Goal: Check status: Check status

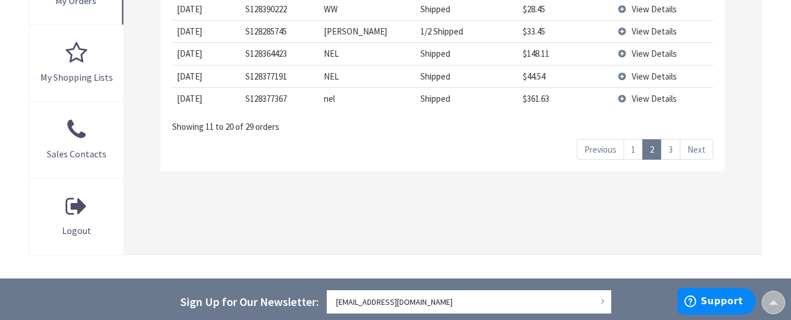
scroll to position [410, 0]
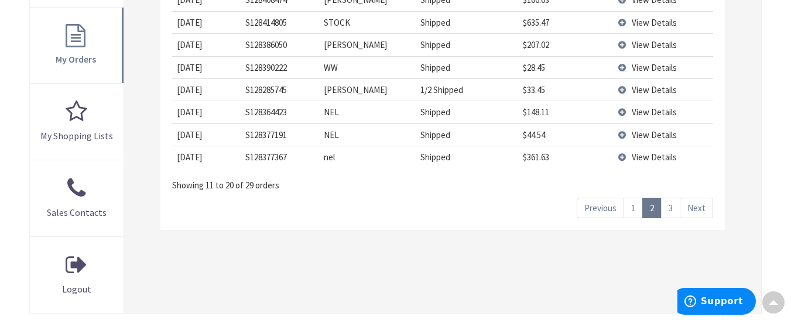
click at [671, 208] on link "3" at bounding box center [670, 208] width 19 height 20
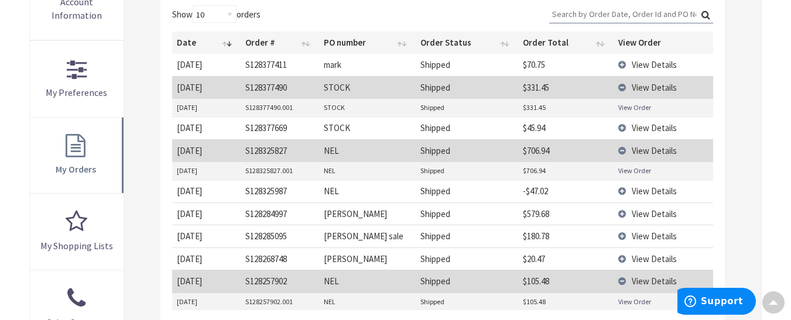
scroll to position [293, 0]
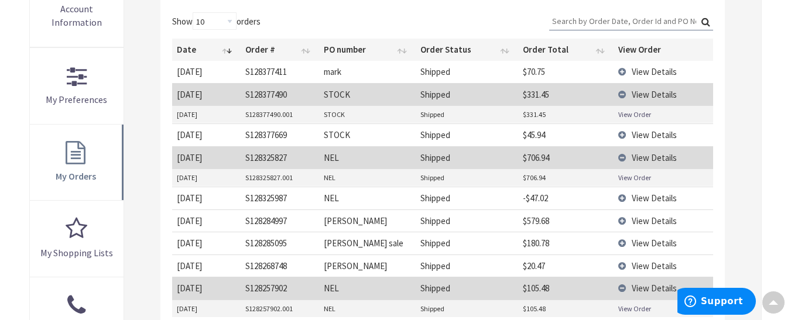
click at [637, 175] on link "View Order" at bounding box center [634, 178] width 33 height 10
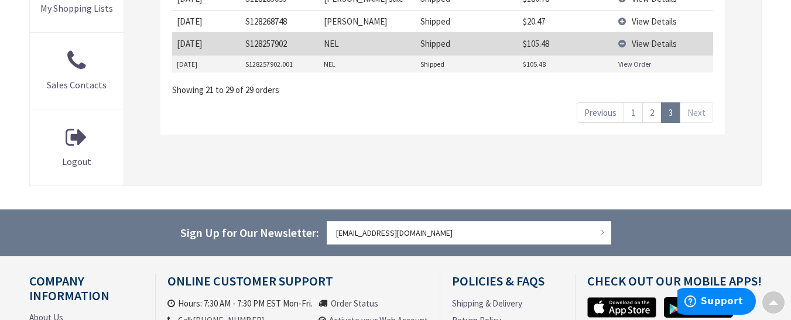
scroll to position [527, 0]
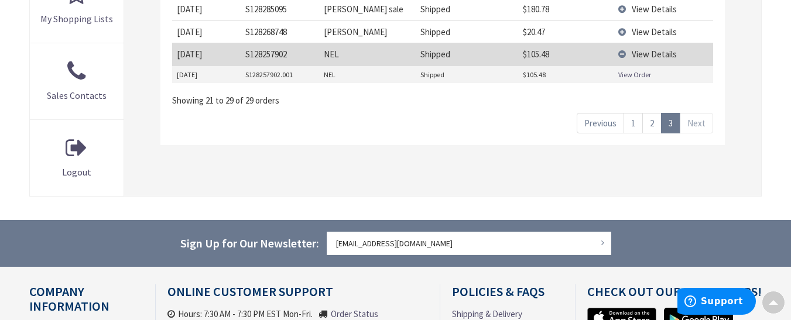
click at [658, 122] on link "2" at bounding box center [651, 123] width 19 height 20
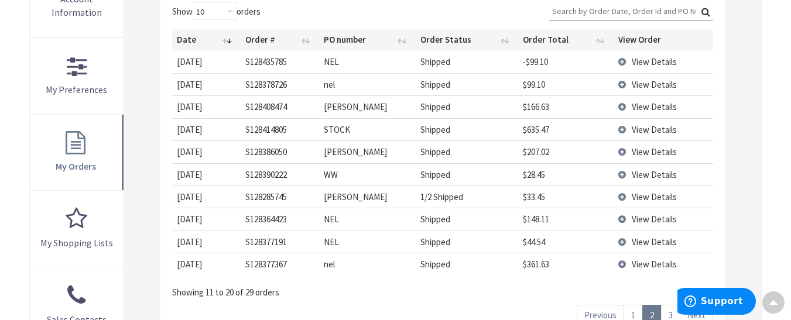
scroll to position [293, 0]
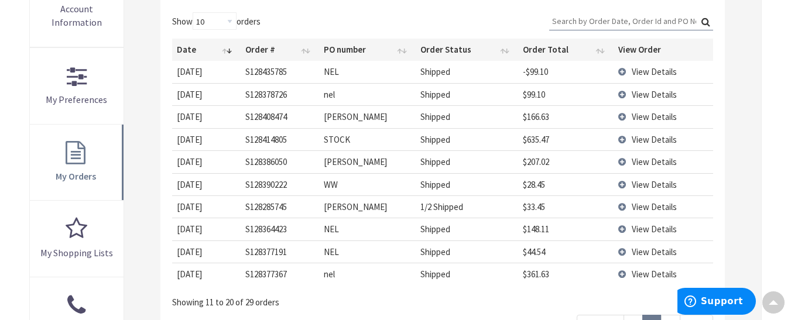
click at [657, 227] on span "View Details" at bounding box center [654, 229] width 45 height 11
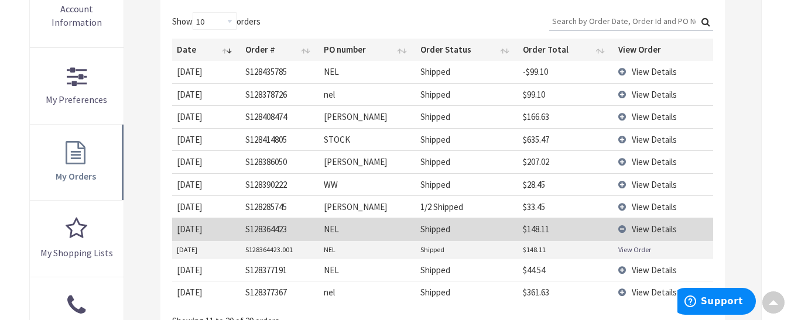
click at [639, 256] on td "View Order" at bounding box center [662, 250] width 99 height 18
click at [642, 249] on link "View Order" at bounding box center [634, 250] width 33 height 10
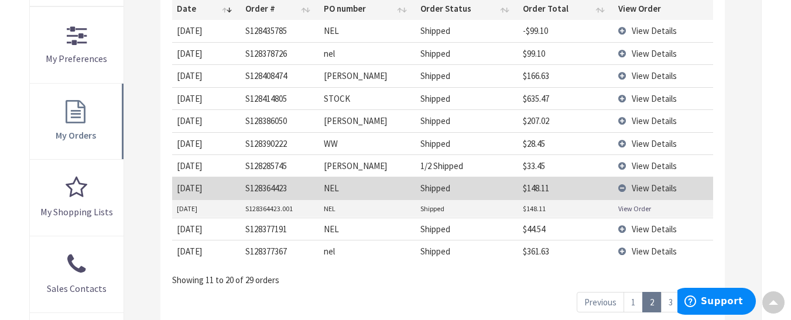
scroll to position [351, 0]
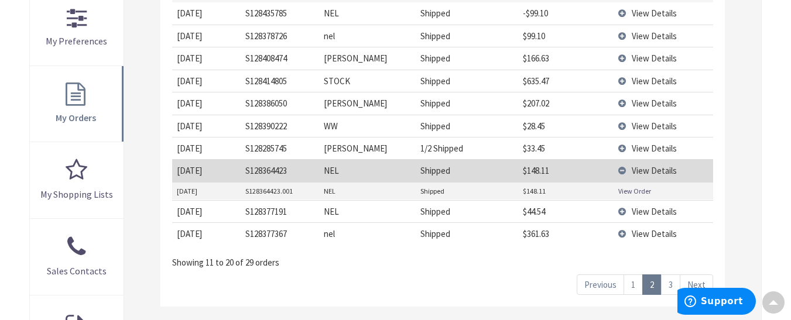
click at [650, 232] on span "View Details" at bounding box center [654, 233] width 45 height 11
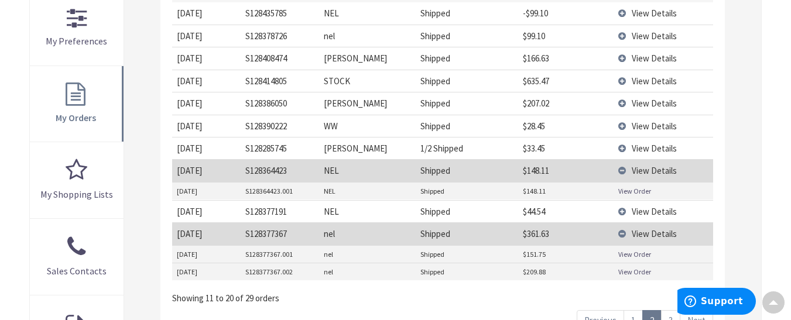
click at [633, 269] on link "View Order" at bounding box center [634, 272] width 33 height 10
click at [636, 191] on link "View Order" at bounding box center [634, 191] width 33 height 10
click at [638, 78] on span "View Details" at bounding box center [654, 81] width 45 height 11
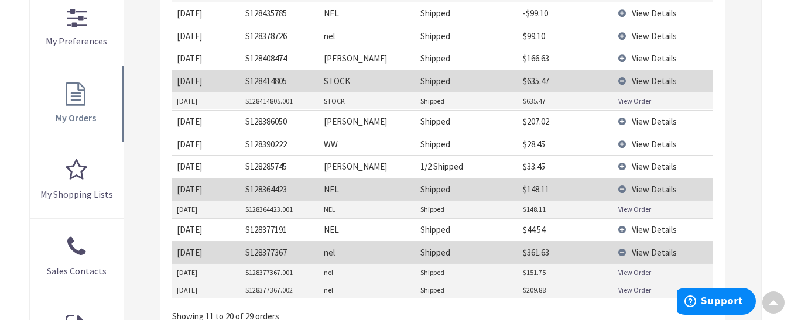
click at [637, 100] on link "View Order" at bounding box center [634, 101] width 33 height 10
click at [627, 269] on link "View Order" at bounding box center [634, 273] width 33 height 10
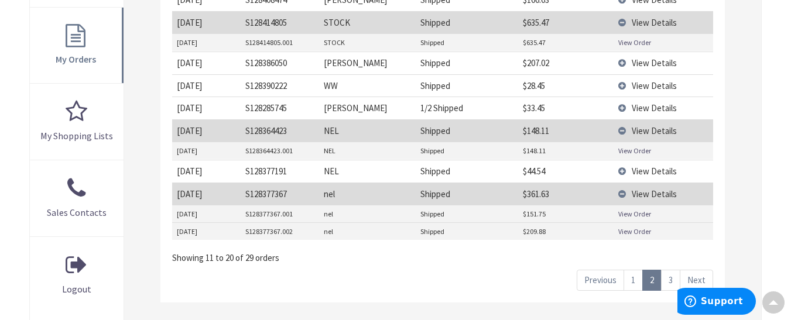
click at [634, 280] on link "1" at bounding box center [632, 280] width 19 height 20
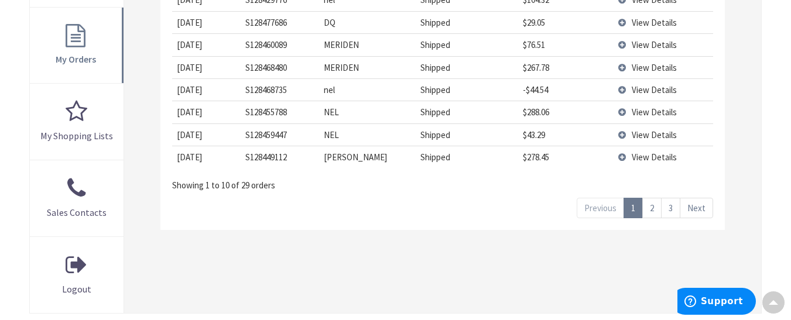
click at [652, 108] on span "View Details" at bounding box center [654, 112] width 45 height 11
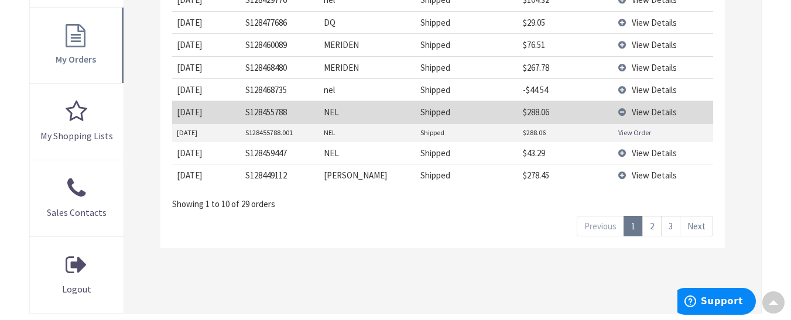
click at [627, 133] on link "View Order" at bounding box center [634, 133] width 33 height 10
click at [633, 152] on span "View Details" at bounding box center [654, 153] width 45 height 11
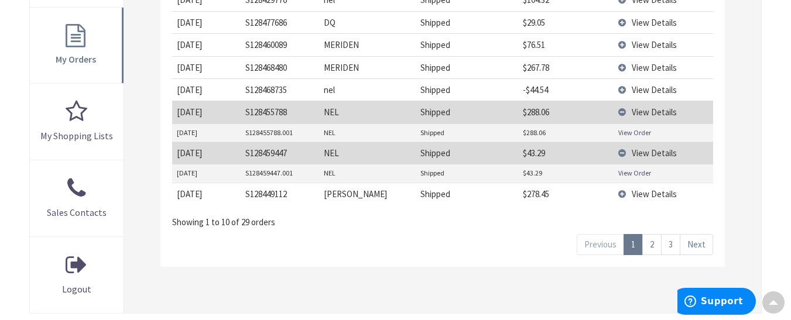
click at [613, 168] on td "$43.29" at bounding box center [565, 173] width 95 height 18
click at [630, 173] on link "View Order" at bounding box center [634, 173] width 33 height 10
click at [696, 247] on link "Next" at bounding box center [696, 244] width 33 height 20
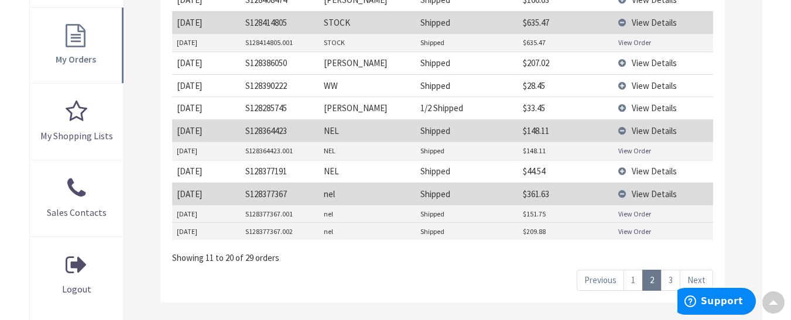
click at [687, 276] on link "Next" at bounding box center [696, 280] width 33 height 20
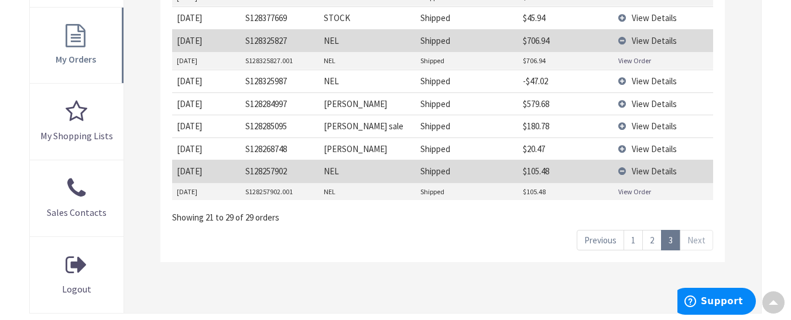
click at [630, 187] on link "View Order" at bounding box center [634, 192] width 33 height 10
click at [636, 81] on span "View Details" at bounding box center [654, 81] width 45 height 11
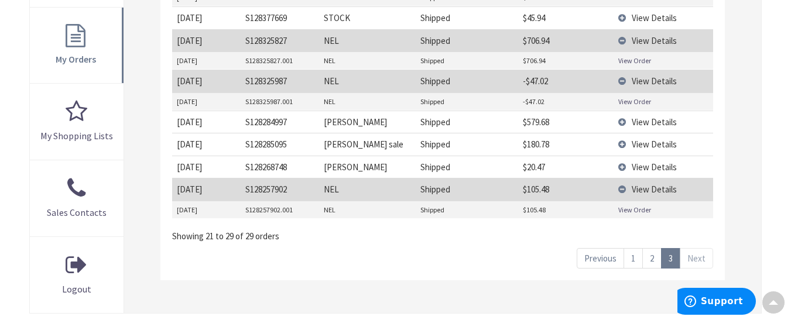
click at [636, 100] on link "View Order" at bounding box center [634, 102] width 33 height 10
click at [640, 59] on link "View Order" at bounding box center [634, 61] width 33 height 10
click at [632, 60] on link "View Order" at bounding box center [634, 61] width 33 height 10
click at [650, 261] on link "2" at bounding box center [651, 258] width 19 height 20
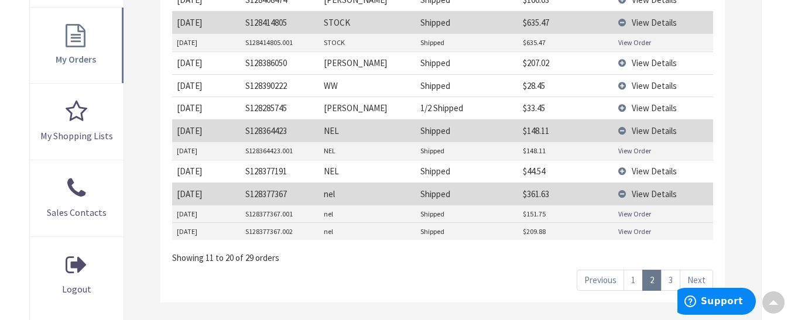
click at [640, 218] on link "View Order" at bounding box center [634, 214] width 33 height 10
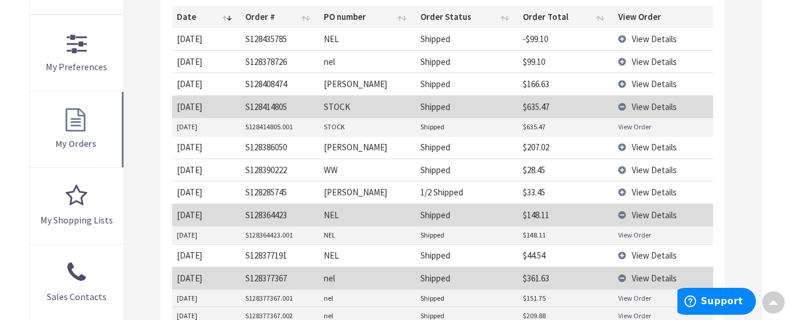
scroll to position [117, 0]
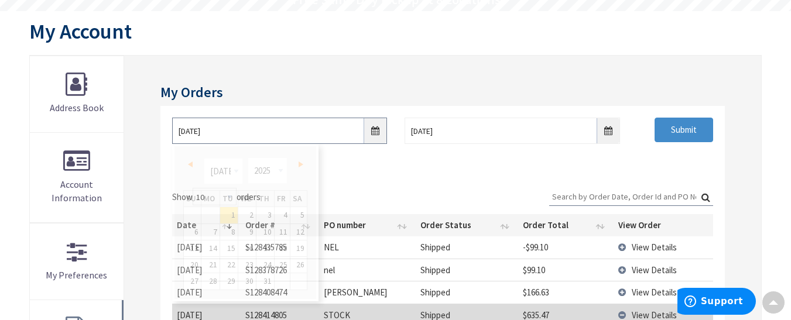
click at [375, 132] on input "07/01/2025" at bounding box center [279, 131] width 215 height 26
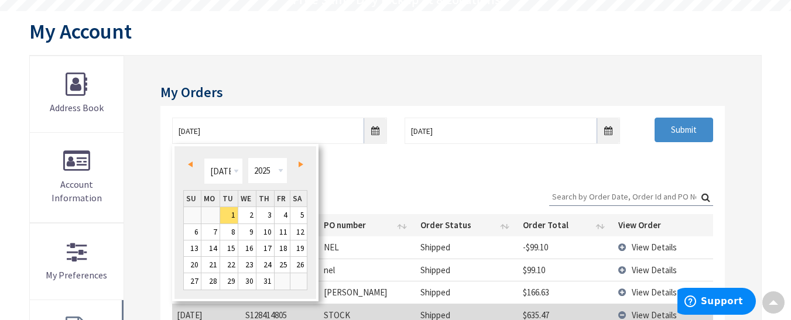
click at [188, 166] on span "Prev" at bounding box center [190, 165] width 5 height 6
click at [301, 164] on span "Next" at bounding box center [301, 165] width 5 height 6
click at [250, 253] on link "18" at bounding box center [247, 249] width 18 height 16
type input "06/18/2025"
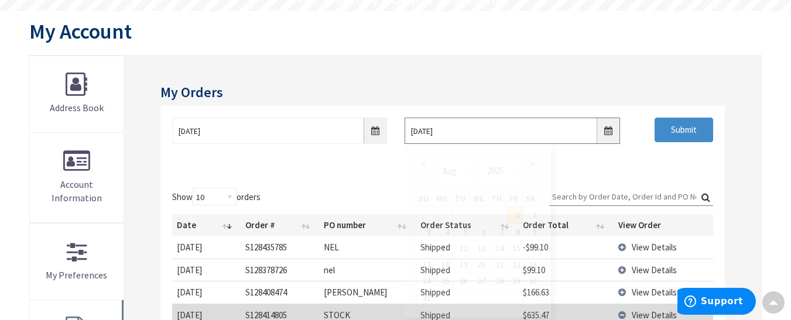
click at [612, 135] on input "08/01/2025" at bounding box center [512, 131] width 215 height 26
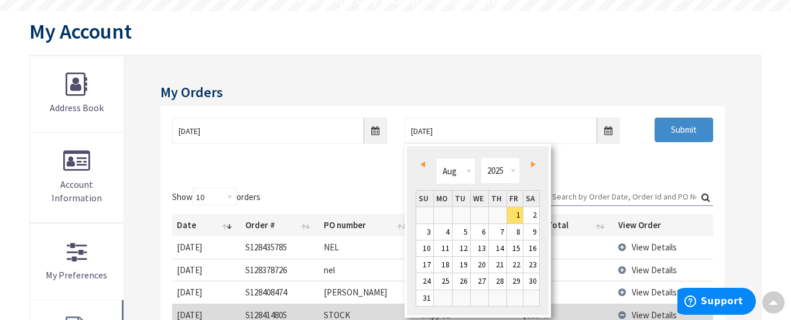
click at [423, 162] on span "Prev" at bounding box center [422, 165] width 5 height 6
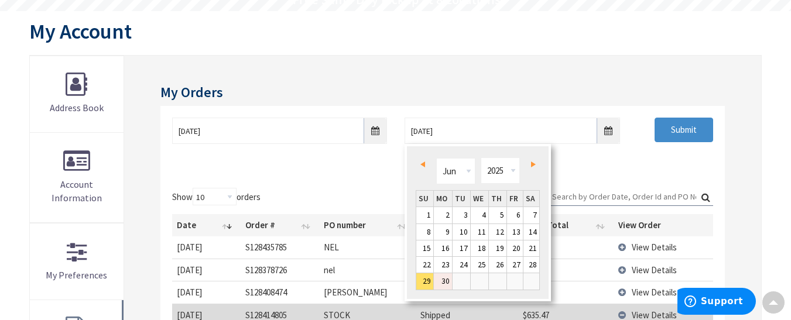
click at [447, 284] on link "30" at bounding box center [443, 281] width 18 height 16
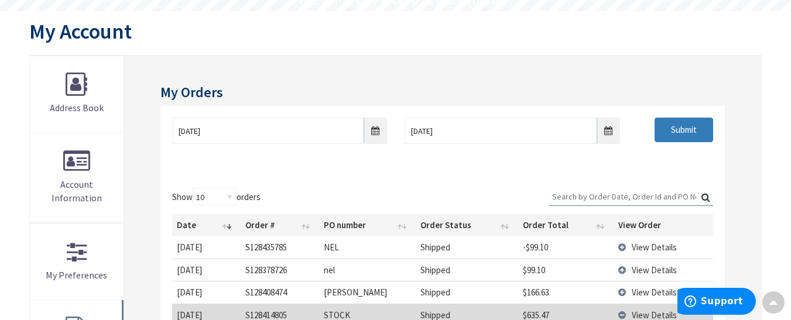
click at [691, 129] on input "Submit" at bounding box center [683, 130] width 59 height 25
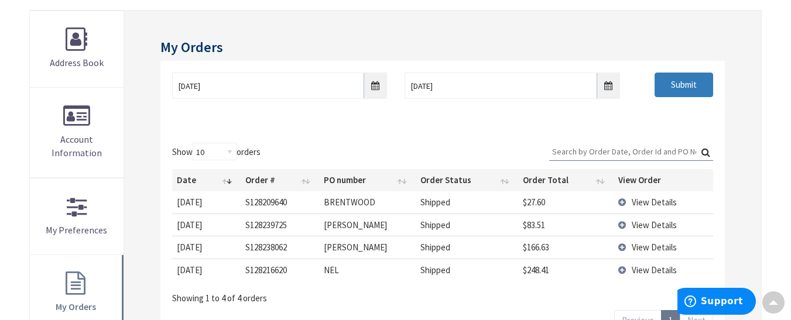
scroll to position [234, 0]
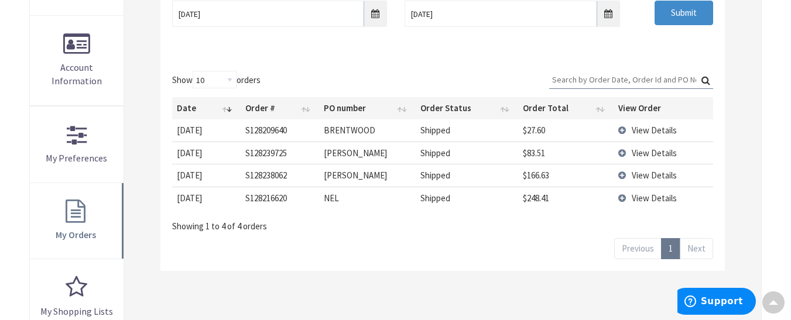
click at [646, 200] on span "View Details" at bounding box center [654, 198] width 45 height 11
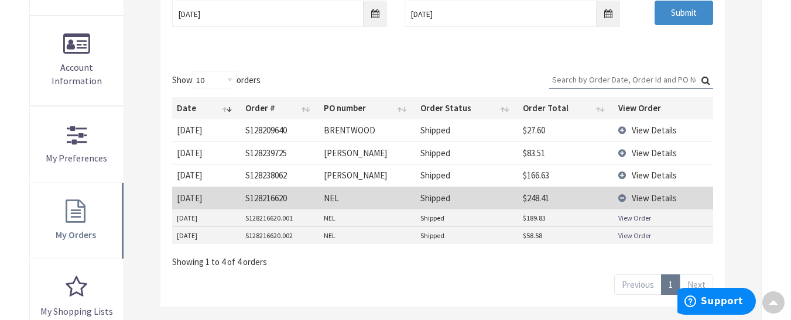
click at [641, 217] on link "View Order" at bounding box center [634, 218] width 33 height 10
click at [623, 236] on link "View Order" at bounding box center [634, 236] width 33 height 10
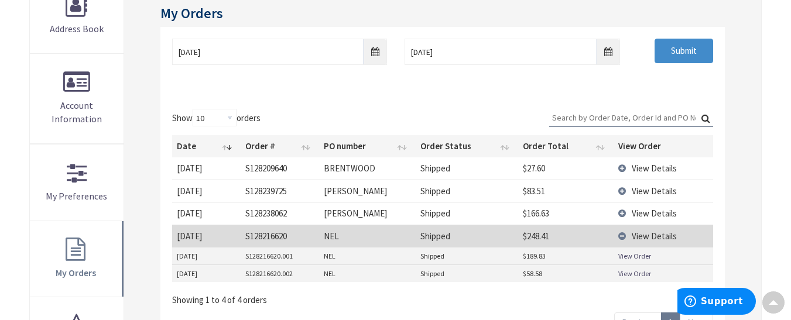
scroll to position [176, 0]
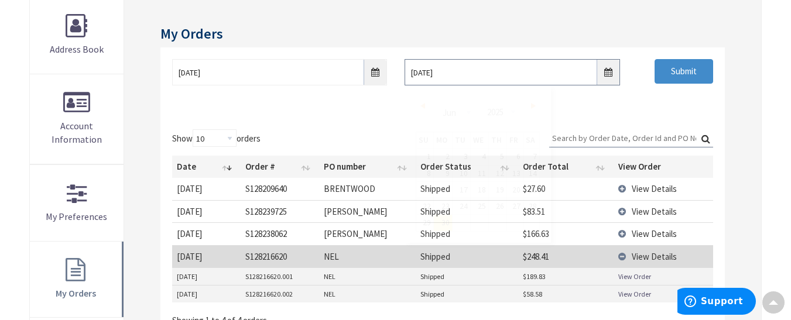
click at [608, 74] on input "06/30/2025" at bounding box center [512, 72] width 215 height 26
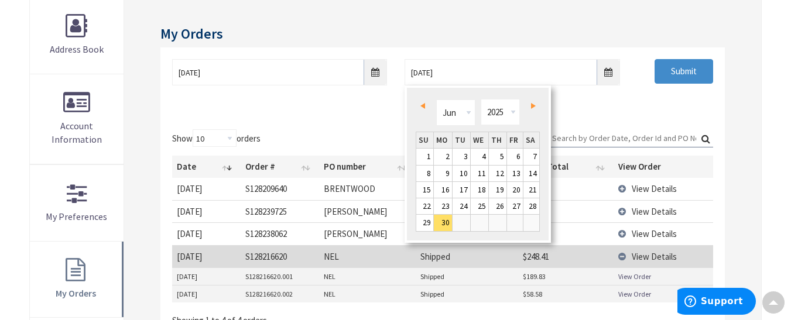
click at [533, 105] on span "Next" at bounding box center [533, 106] width 5 height 6
type input "07/29/2025"
click at [696, 74] on input "Submit" at bounding box center [683, 71] width 59 height 25
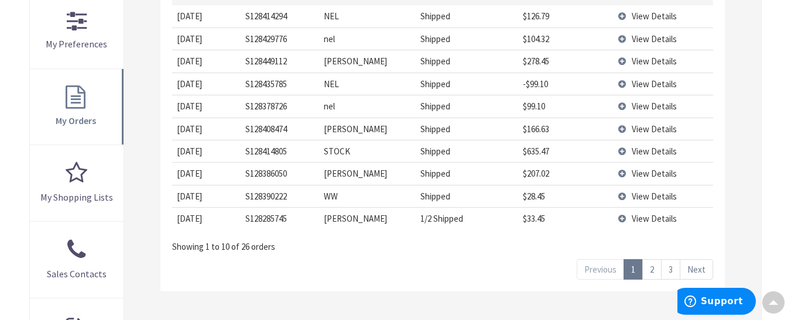
scroll to position [410, 0]
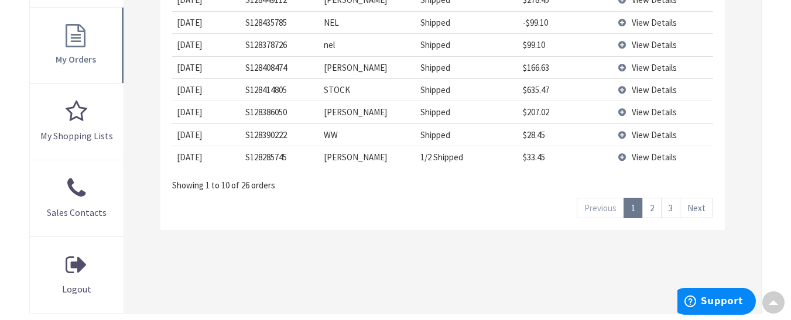
click at [675, 212] on link "3" at bounding box center [670, 208] width 19 height 20
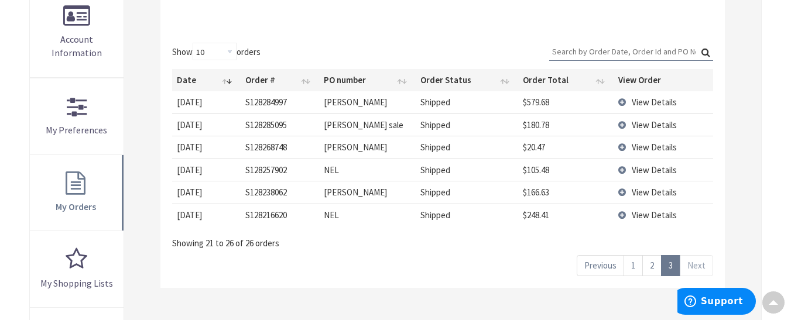
scroll to position [234, 0]
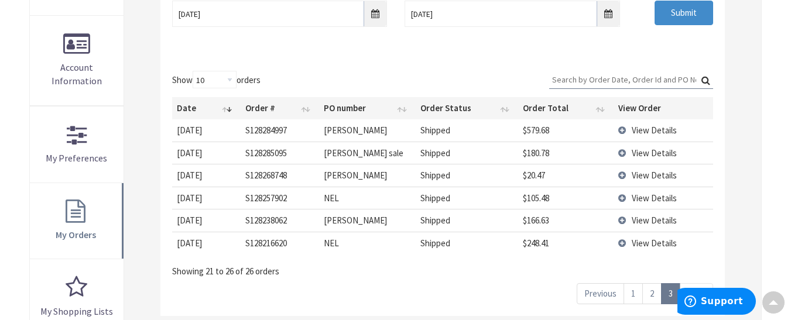
click at [654, 293] on link "2" at bounding box center [651, 293] width 19 height 20
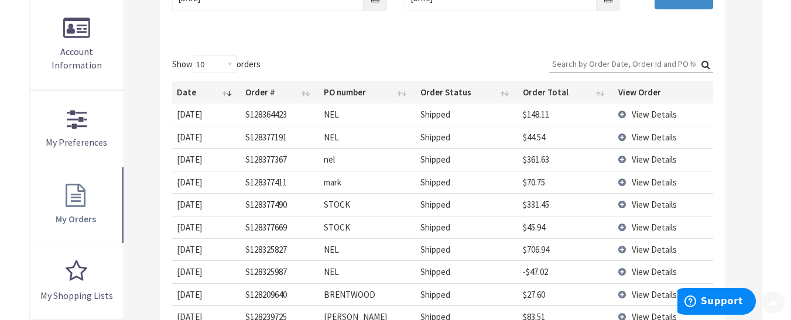
scroll to position [293, 0]
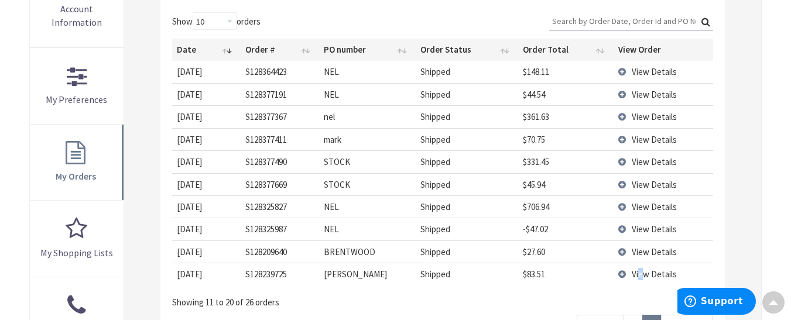
click at [642, 277] on span "View Details" at bounding box center [654, 274] width 45 height 11
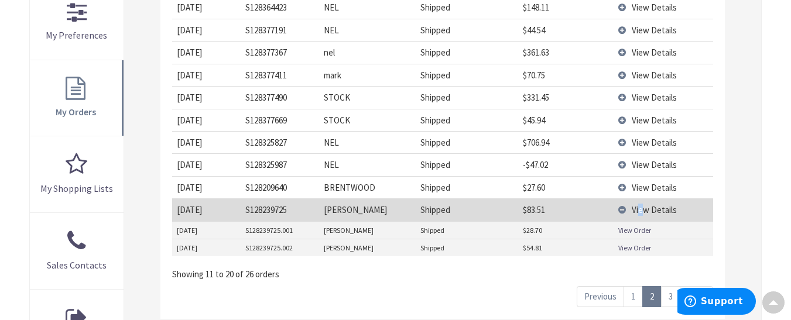
scroll to position [410, 0]
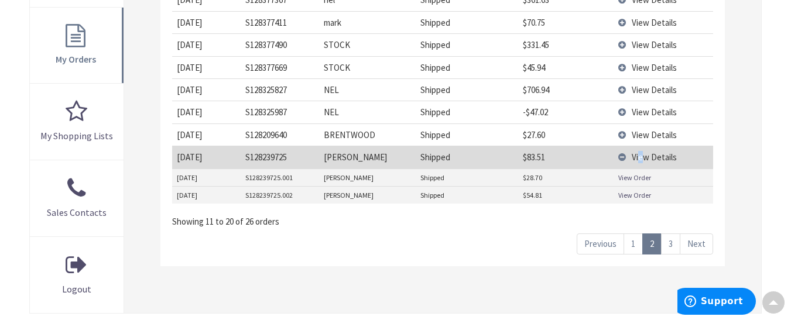
click at [626, 195] on link "View Order" at bounding box center [634, 195] width 33 height 10
click at [625, 180] on link "View Order" at bounding box center [634, 178] width 33 height 10
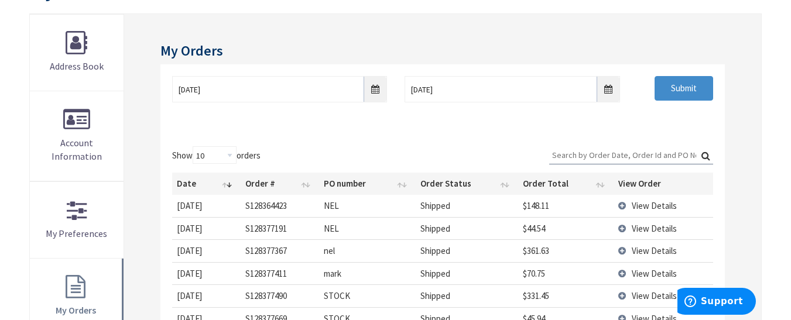
scroll to position [176, 0]
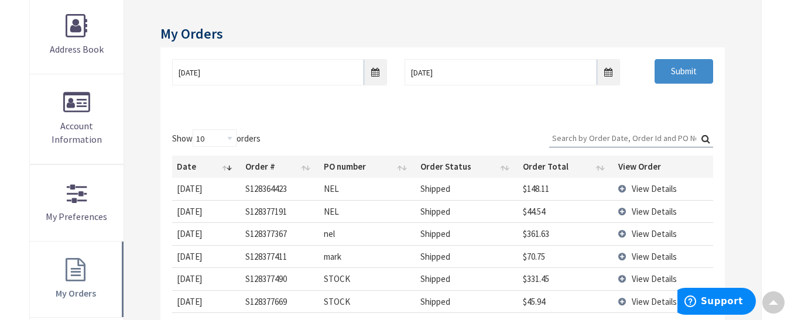
click at [575, 142] on input "Search:" at bounding box center [631, 138] width 164 height 18
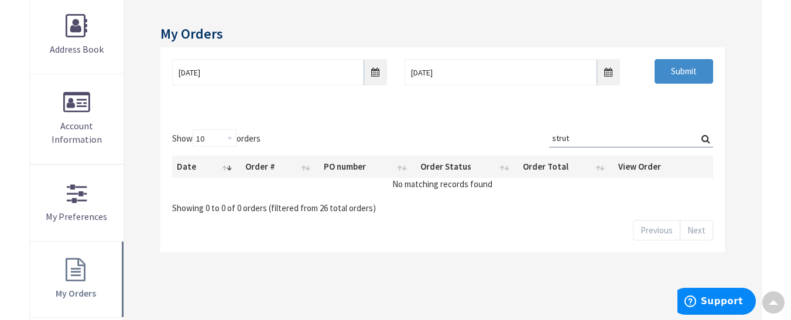
click at [704, 136] on label "Search: strut" at bounding box center [631, 138] width 164 height 18
click at [704, 136] on input "strut" at bounding box center [631, 138] width 164 height 18
click at [705, 136] on label "Search: strut" at bounding box center [631, 138] width 164 height 18
click at [705, 136] on input "strut" at bounding box center [631, 138] width 164 height 18
click at [705, 136] on label "Search: strut" at bounding box center [631, 138] width 164 height 18
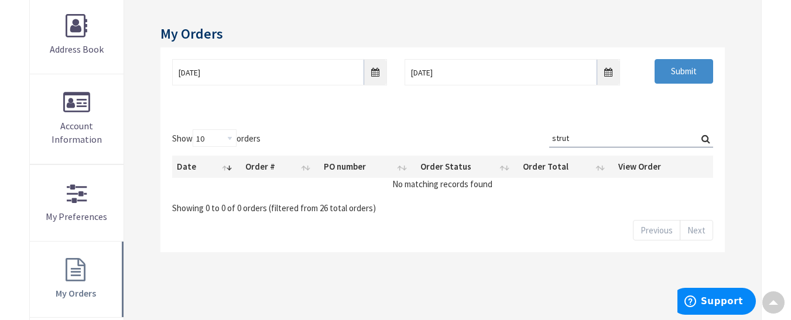
click at [705, 136] on input "strut" at bounding box center [631, 138] width 164 height 18
click at [705, 136] on label "Search: strut" at bounding box center [631, 138] width 164 height 18
click at [705, 136] on input "strut" at bounding box center [631, 138] width 164 height 18
click at [689, 96] on div "06/18/2025 07/29/2025 Submit" at bounding box center [442, 82] width 564 height 70
drag, startPoint x: 575, startPoint y: 138, endPoint x: 630, endPoint y: 139, distance: 55.0
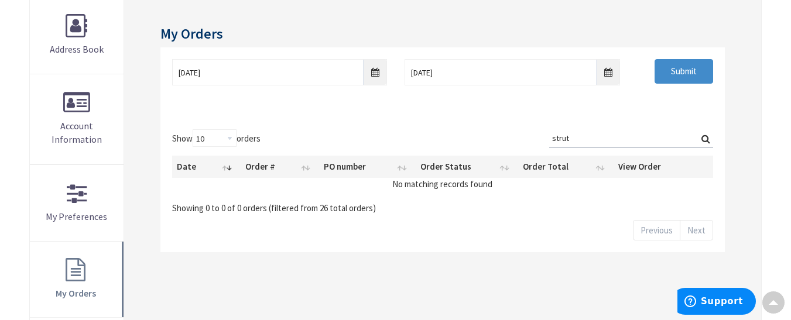
click at [575, 139] on input "strut" at bounding box center [631, 138] width 164 height 18
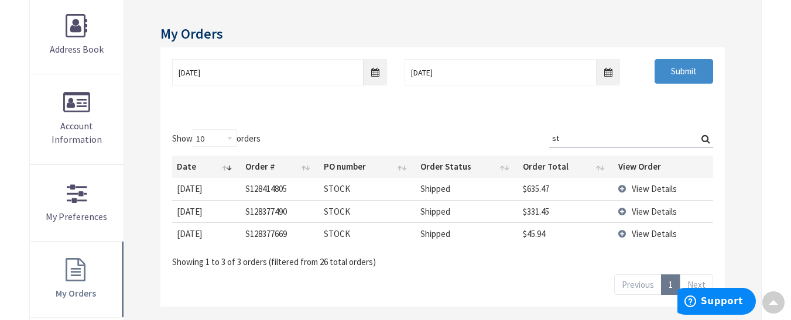
type input "s"
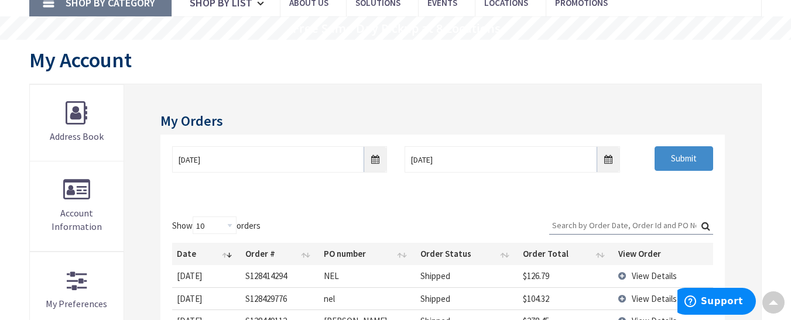
scroll to position [0, 0]
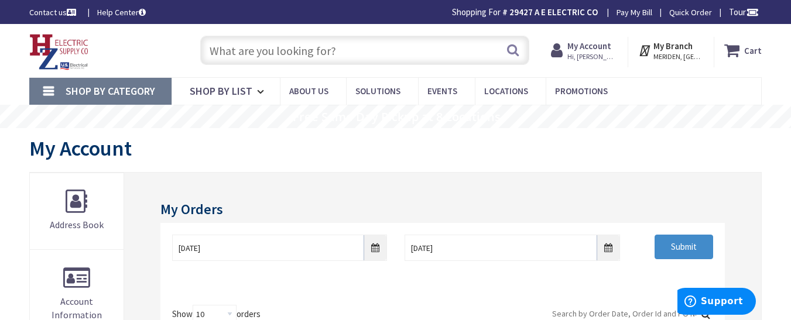
click at [390, 47] on input "text" at bounding box center [364, 50] width 329 height 29
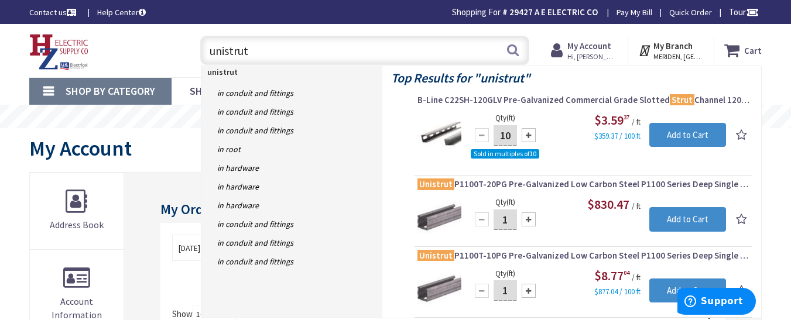
type input "unistrut"
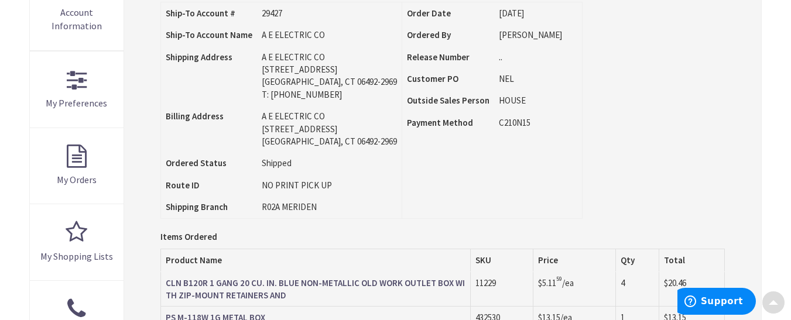
scroll to position [293, 0]
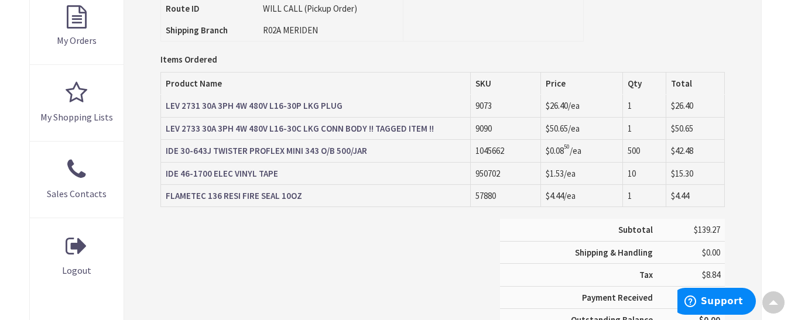
scroll to position [410, 0]
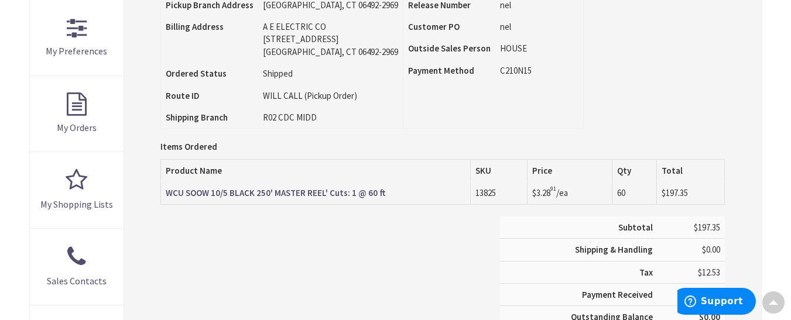
scroll to position [410, 0]
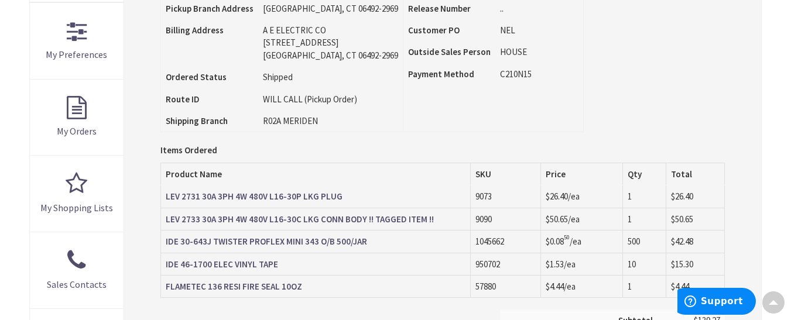
scroll to position [351, 0]
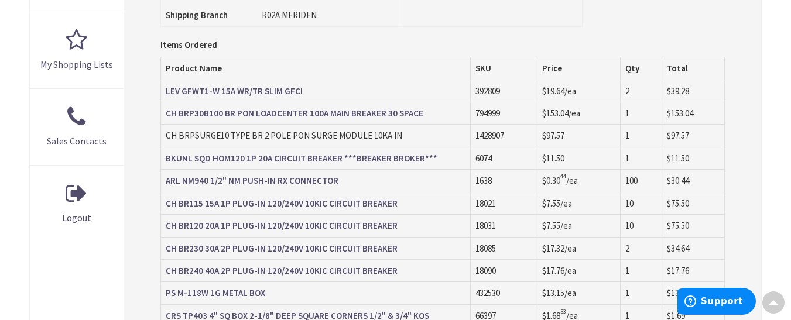
scroll to position [585, 0]
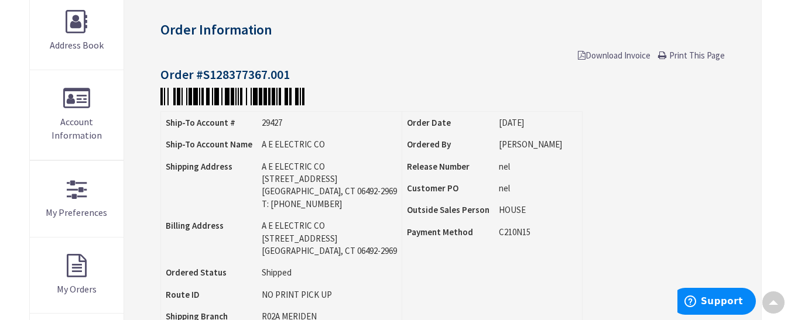
scroll to position [176, 0]
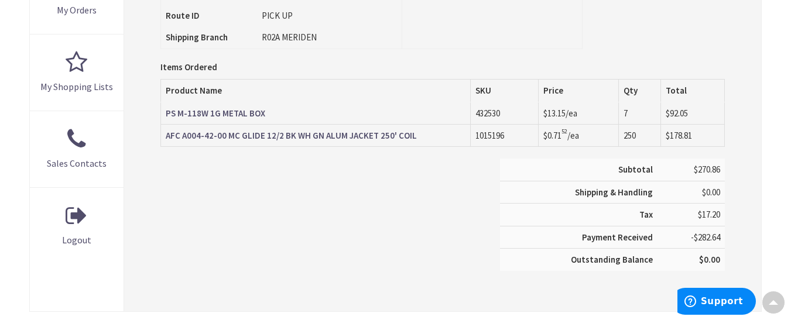
scroll to position [468, 0]
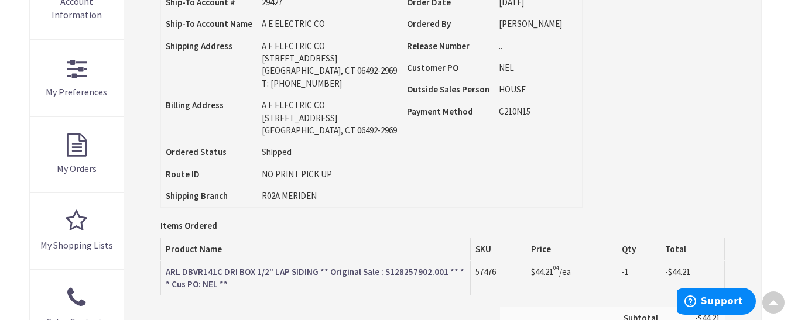
scroll to position [410, 0]
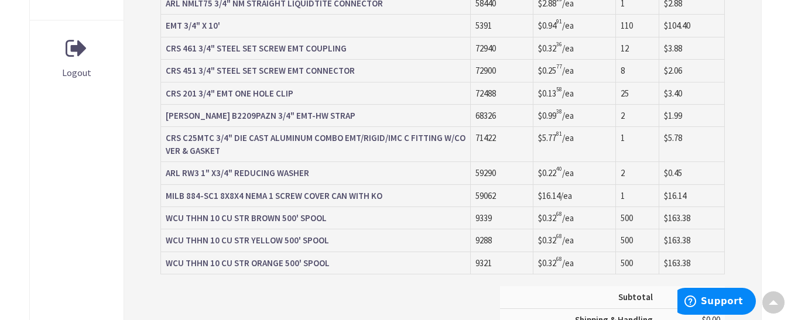
scroll to position [644, 0]
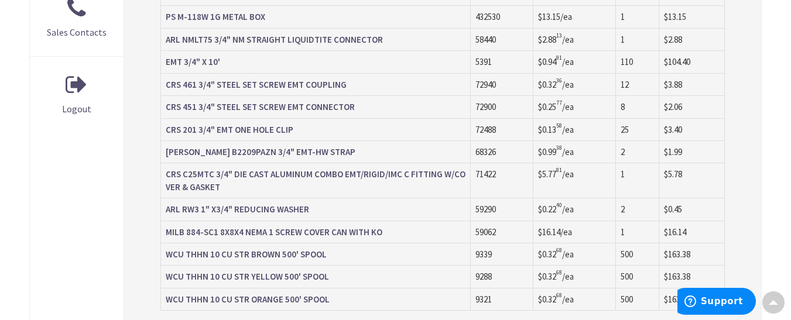
scroll to position [351, 0]
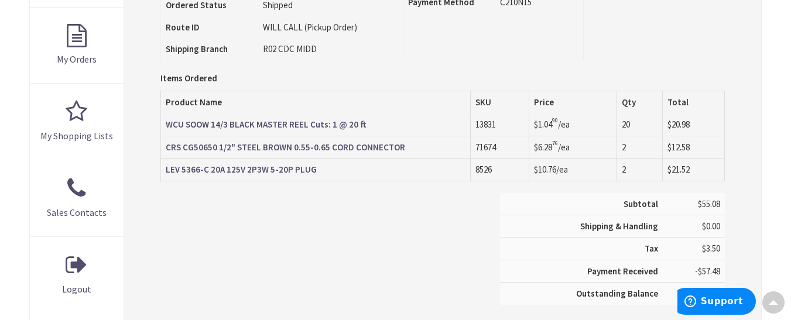
scroll to position [409, 0]
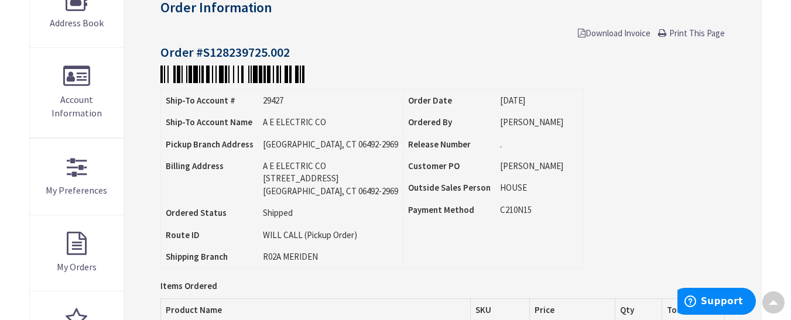
scroll to position [176, 0]
